Goal: Find specific page/section: Find specific page/section

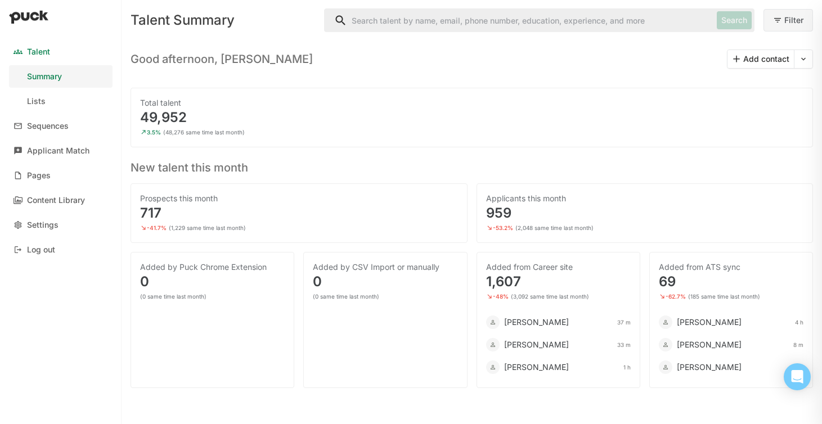
click at [794, 28] on button "Filter" at bounding box center [788, 20] width 50 height 23
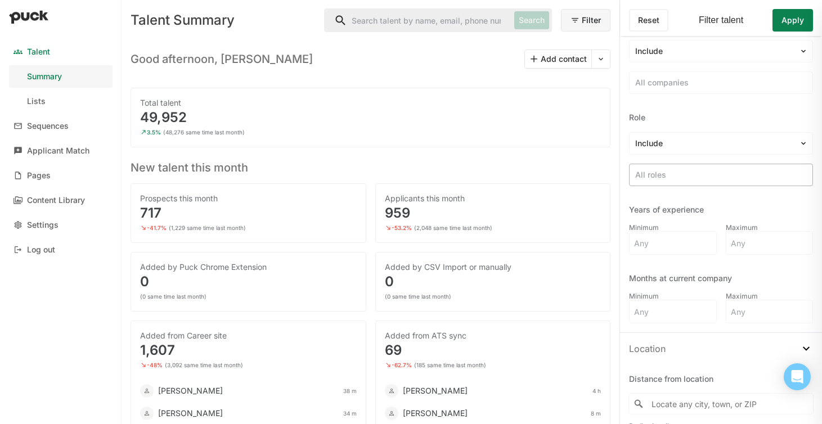
scroll to position [502, 0]
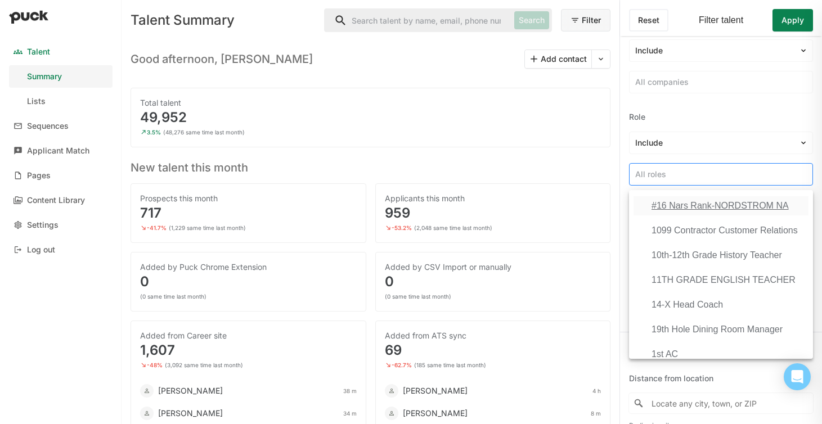
click at [659, 177] on div at bounding box center [721, 175] width 172 height 12
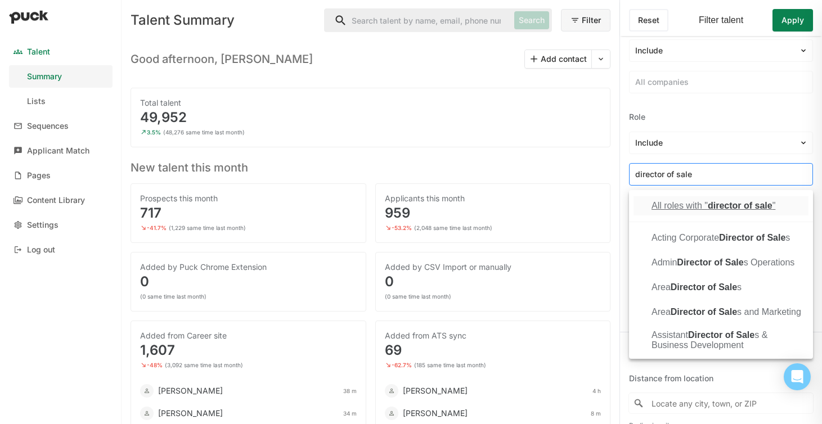
type input "director of sales"
click at [687, 206] on div "All roles with " director of sales "" at bounding box center [715, 206] width 129 height 10
click at [816, 235] on div "Company Include All companies Role Include option All roles with "director of s…" at bounding box center [721, 171] width 202 height 322
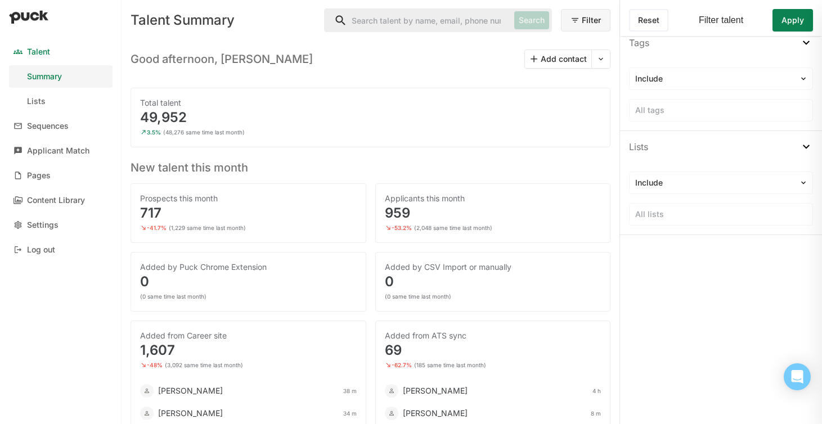
scroll to position [161, 0]
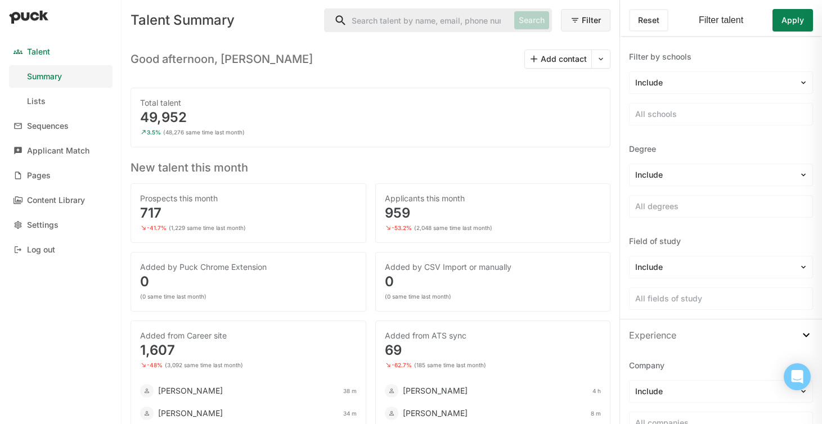
click at [793, 25] on button "Apply" at bounding box center [792, 20] width 41 height 23
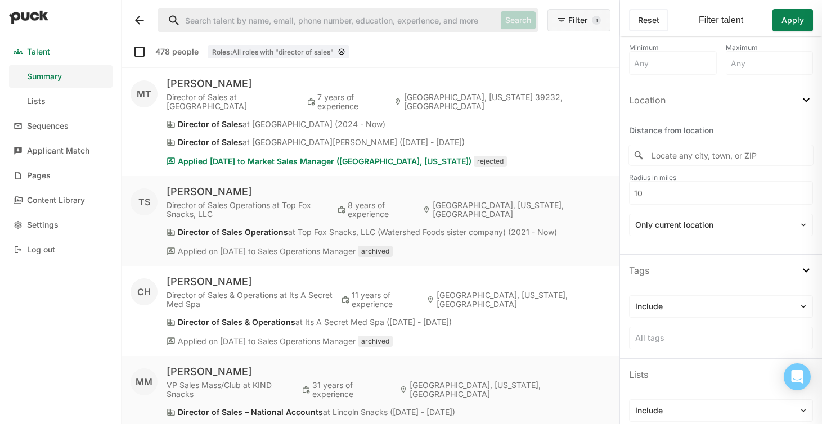
scroll to position [750, 0]
click at [678, 159] on input "Locate any city, town, or ZIP" at bounding box center [721, 155] width 184 height 20
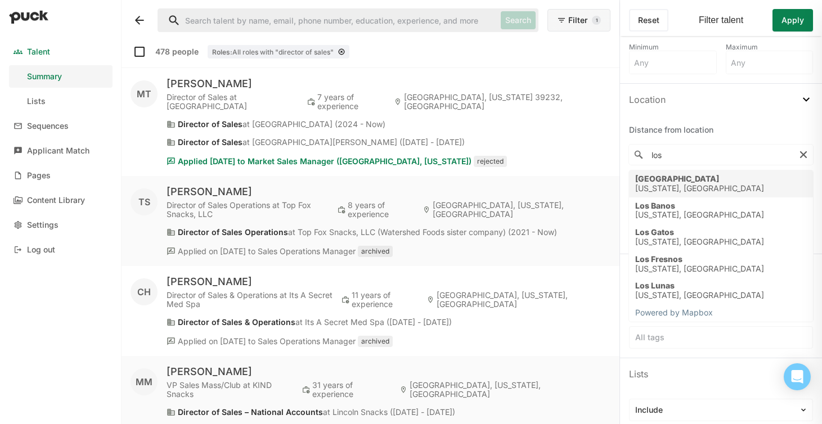
click at [682, 187] on div "[US_STATE], [GEOGRAPHIC_DATA]" at bounding box center [699, 189] width 129 height 10
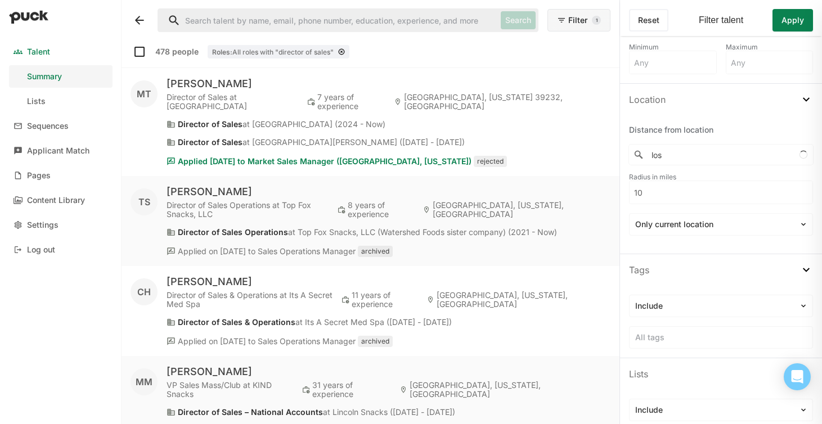
type input "[GEOGRAPHIC_DATA], [US_STATE], [GEOGRAPHIC_DATA]"
click at [682, 192] on input "10" at bounding box center [720, 192] width 183 height 23
type input "1"
type input "500"
click at [794, 24] on button "Apply" at bounding box center [792, 20] width 41 height 23
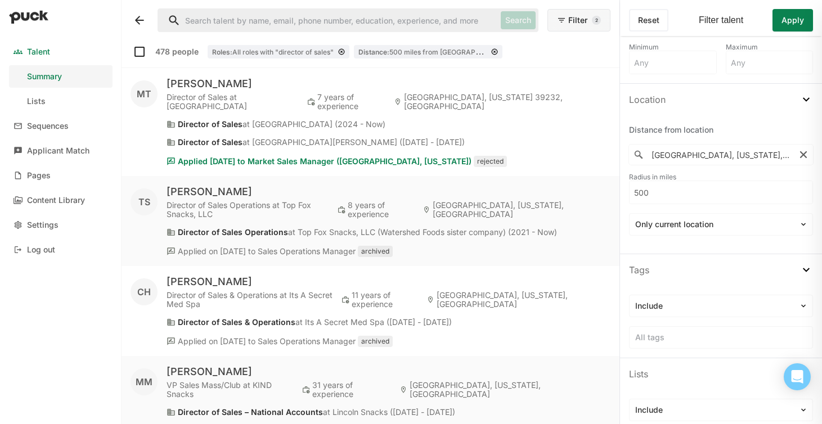
click at [794, 24] on button "Apply" at bounding box center [792, 20] width 41 height 23
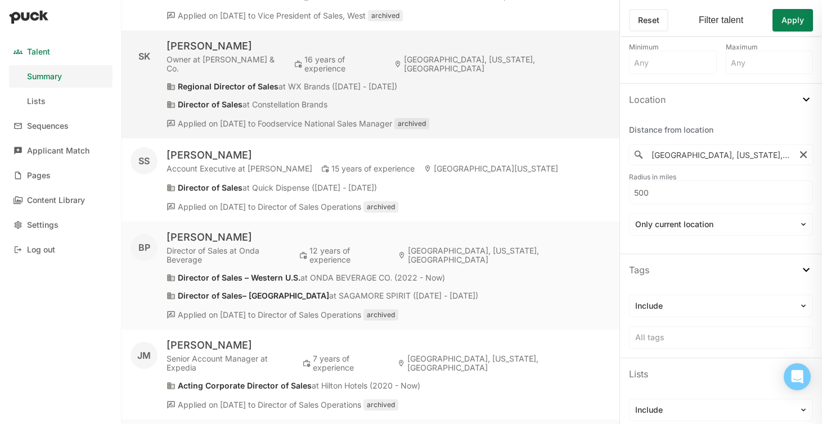
scroll to position [927, 0]
